Goal: Use online tool/utility

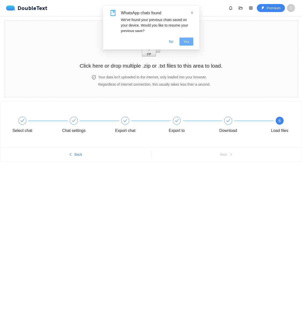
click at [181, 42] on button "Yes" at bounding box center [186, 42] width 14 height 8
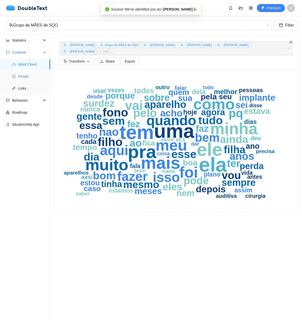
click at [19, 74] on span "Emojis" at bounding box center [32, 76] width 28 height 10
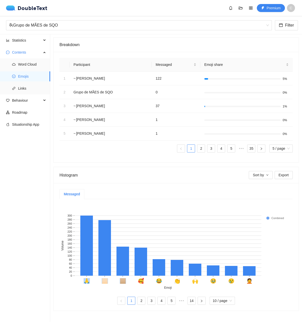
drag, startPoint x: 125, startPoint y: 281, endPoint x: 113, endPoint y: 280, distance: 12.0
click at [113, 280] on icon "🙏 🏻 🏼 🥰 😂 👏 🙌 🥹 😢 🤦 Emoji 0 20 40 60 80 100 120 140 160 180 200 220 240 260 280…" at bounding box center [175, 247] width 233 height 88
click at [162, 241] on rect at bounding box center [175, 247] width 233 height 88
click at [142, 301] on link "2" at bounding box center [141, 301] width 8 height 8
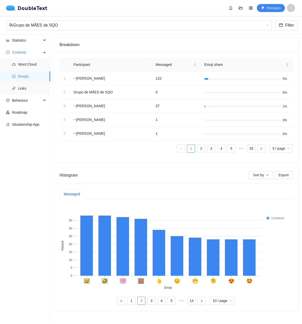
drag, startPoint x: 144, startPoint y: 280, endPoint x: 143, endPoint y: 283, distance: 2.8
click at [143, 283] on icon "😅 🤣 🩷 🏽 👆 😔 😁 🫠 😍 🤩 Emoji 0 5 10 15 20 25 30 35 Volume Combined" at bounding box center [175, 247] width 233 height 88
copy g "😅 🤣 🩷 🏽"
click at [131, 302] on link "1" at bounding box center [131, 301] width 8 height 8
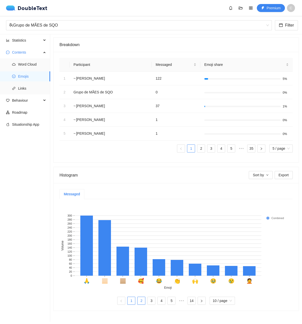
click at [141, 300] on link "2" at bounding box center [141, 301] width 8 height 8
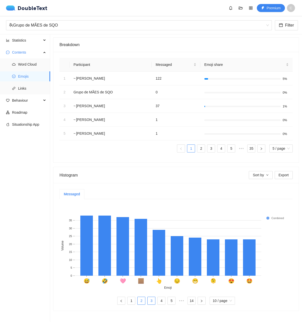
click at [151, 301] on link "3" at bounding box center [151, 301] width 8 height 8
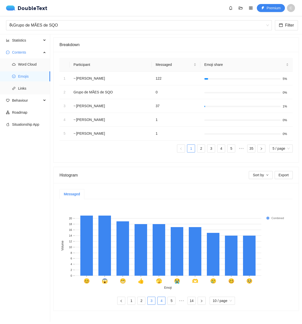
click at [159, 302] on link "4" at bounding box center [161, 301] width 8 height 8
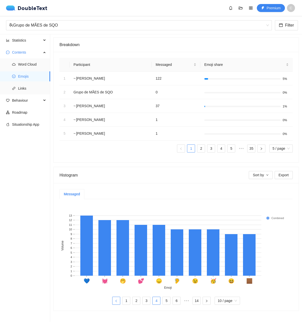
click at [115, 302] on icon "left" at bounding box center [116, 301] width 2 height 3
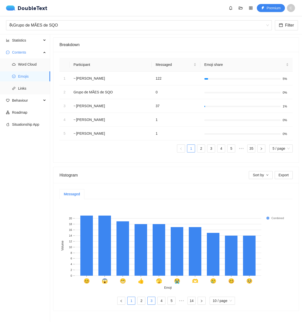
click at [131, 301] on link "1" at bounding box center [131, 301] width 8 height 8
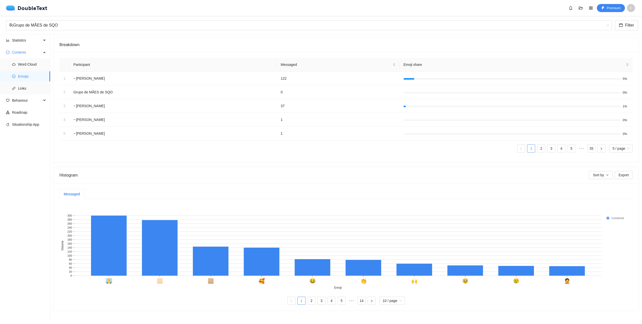
drag, startPoint x: 114, startPoint y: 283, endPoint x: 110, endPoint y: 282, distance: 4.0
click at [110, 282] on icon "🙏 🏻 🏼 🥰 😂 👏 🙌 🥹 😢 🤦 Emoji 0 20 40 60 80 100 120 140 160 180 200 220 240 260 280…" at bounding box center [345, 247] width 573 height 88
copy text "🙏"
click at [102, 287] on rect at bounding box center [345, 247] width 573 height 88
click at [256, 281] on rect at bounding box center [345, 247] width 573 height 88
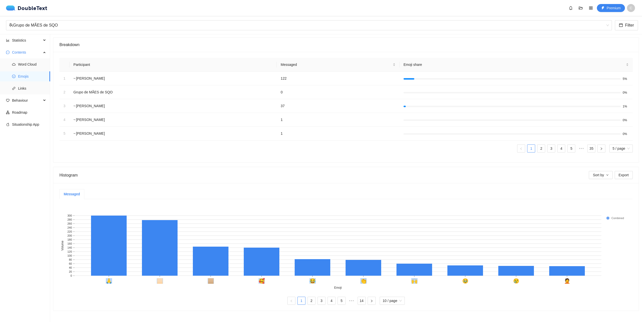
drag, startPoint x: 107, startPoint y: 281, endPoint x: 415, endPoint y: 281, distance: 308.0
click at [301, 281] on g "🙏 🏻 🏼 🥰 😂 👏 🙌 🥹 😢 🤦 Emoji" at bounding box center [337, 283] width 527 height 14
drag, startPoint x: 569, startPoint y: 281, endPoint x: 108, endPoint y: 282, distance: 460.7
click at [108, 282] on g "🙏 🏻 🏼 🥰 😂 👏 🙌 🥹 😢 🤦 Emoji" at bounding box center [337, 283] width 527 height 14
copy g "🙏 🏻 🏼 🥰 😂 👏 🙌 🥹 😢 🤦"
